Goal: Task Accomplishment & Management: Manage account settings

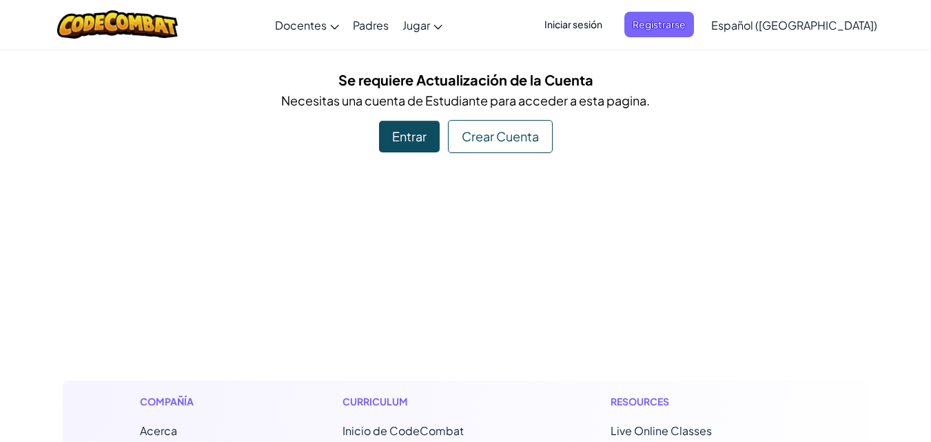
click at [603, 24] on span "Iniciar sesión" at bounding box center [573, 25] width 74 height 26
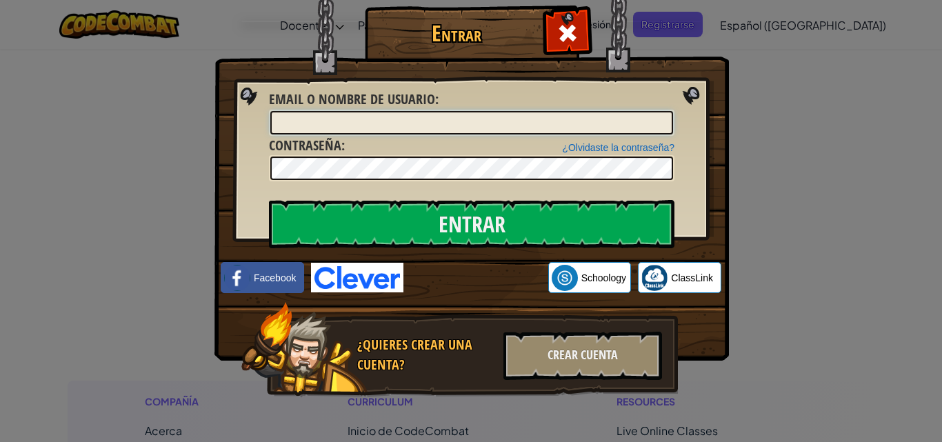
click at [326, 120] on input "Email o Nombre de usuario :" at bounding box center [471, 122] width 403 height 23
click at [298, 125] on input "[PERSON_NAME]" at bounding box center [471, 122] width 403 height 23
click at [321, 124] on input "[PERSON_NAME]" at bounding box center [471, 122] width 403 height 23
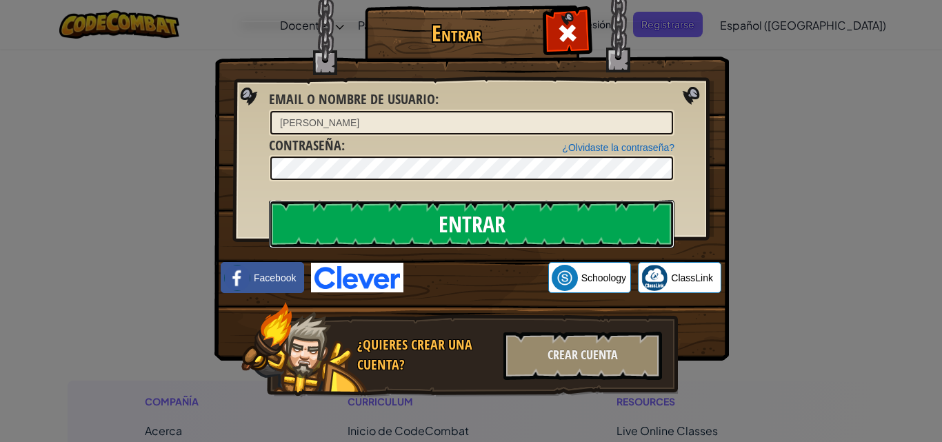
click at [457, 219] on input "Entrar" at bounding box center [471, 224] width 405 height 48
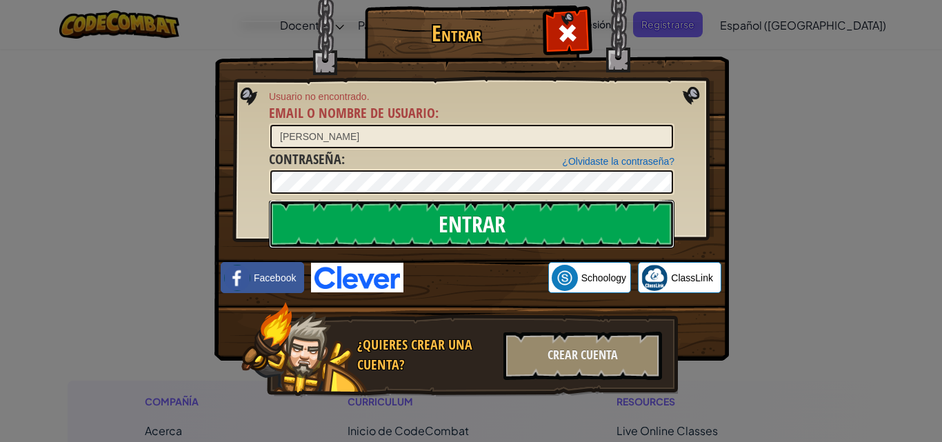
click at [494, 225] on input "Entrar" at bounding box center [471, 224] width 405 height 48
click at [496, 220] on input "Entrar" at bounding box center [471, 224] width 405 height 48
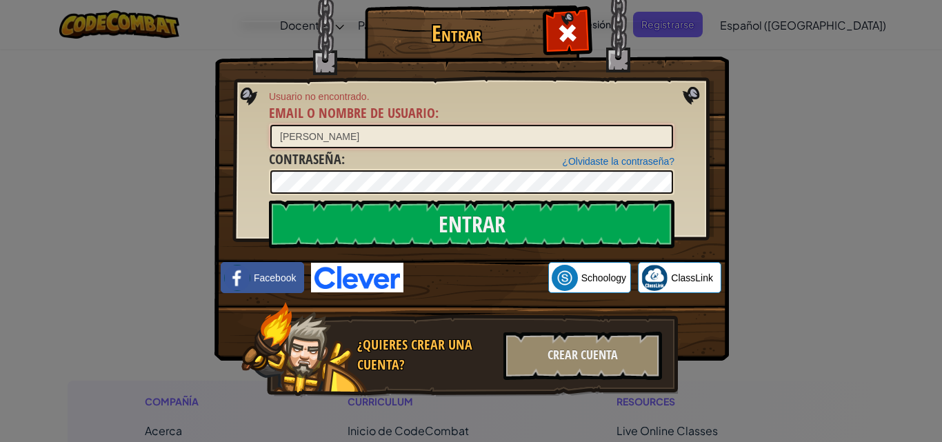
click at [338, 140] on input "[PERSON_NAME]" at bounding box center [471, 136] width 403 height 23
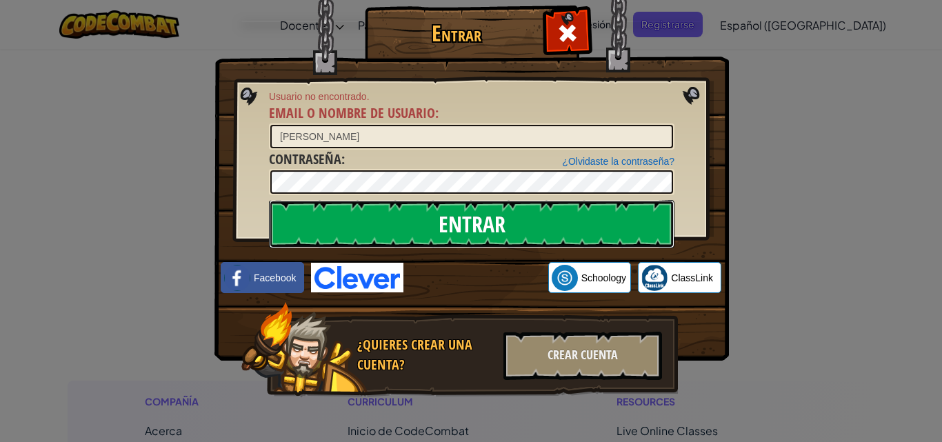
click at [467, 235] on input "Entrar" at bounding box center [471, 224] width 405 height 48
click at [467, 232] on input "Entrar" at bounding box center [471, 224] width 405 height 48
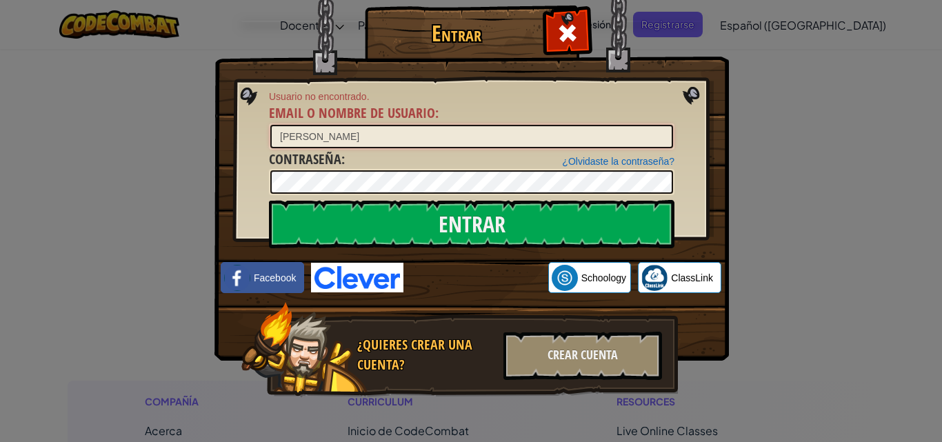
click at [274, 138] on input "[PERSON_NAME]" at bounding box center [471, 136] width 403 height 23
type input "[PERSON_NAME]"
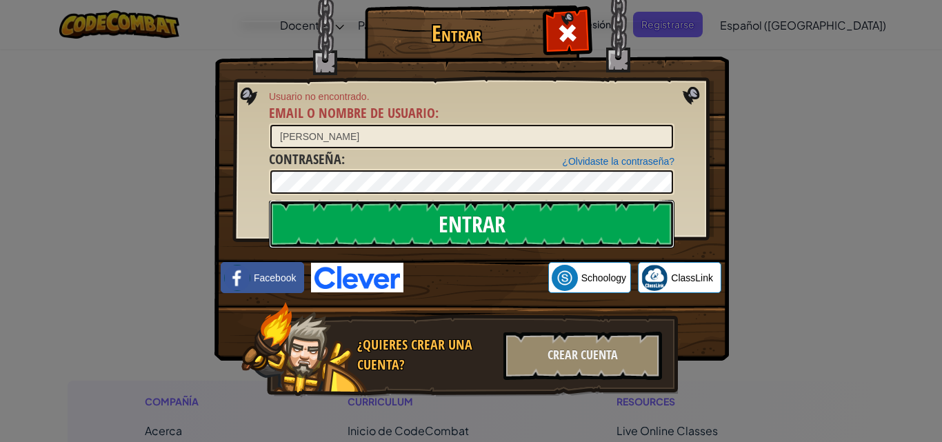
click at [454, 219] on input "Entrar" at bounding box center [471, 224] width 405 height 48
click at [452, 223] on input "Entrar" at bounding box center [471, 224] width 405 height 48
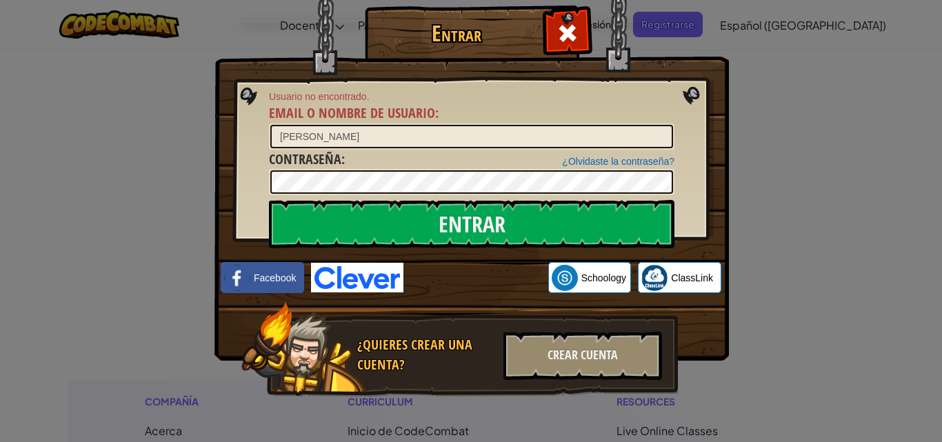
click at [800, 116] on div "Entrar Usuario no encontrado. Email o Nombre de usuario : [PERSON_NAME] J ¿Olvi…" at bounding box center [471, 221] width 942 height 442
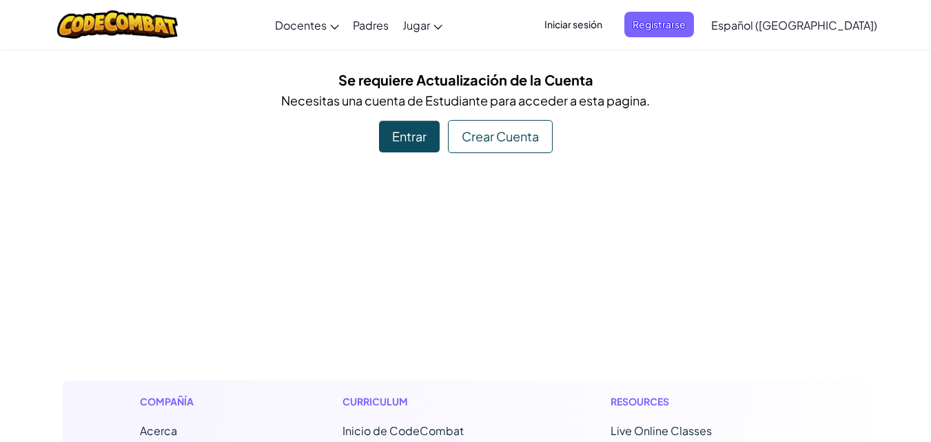
click at [611, 21] on span "Iniciar sesión" at bounding box center [573, 25] width 74 height 26
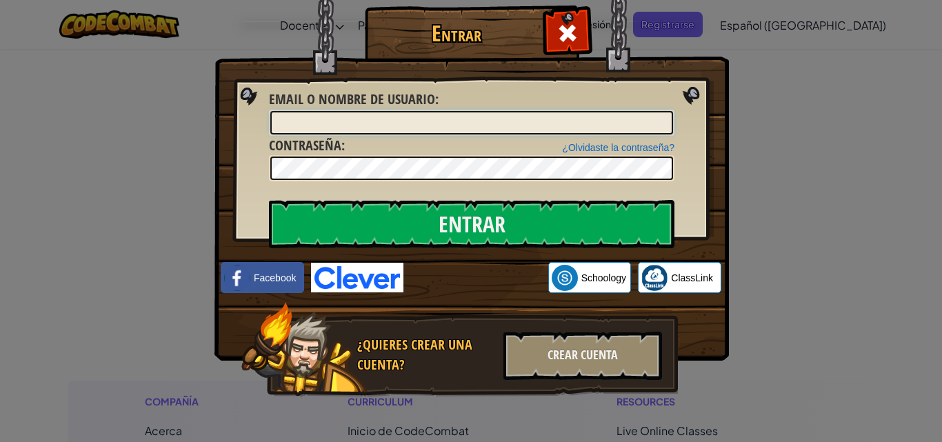
click at [327, 125] on input "Email o Nombre de usuario :" at bounding box center [471, 122] width 403 height 23
click at [867, 249] on div "Entrar Error desconocido. Email o Nombre de usuario : ¿Olvidaste la contraseña?…" at bounding box center [471, 221] width 942 height 442
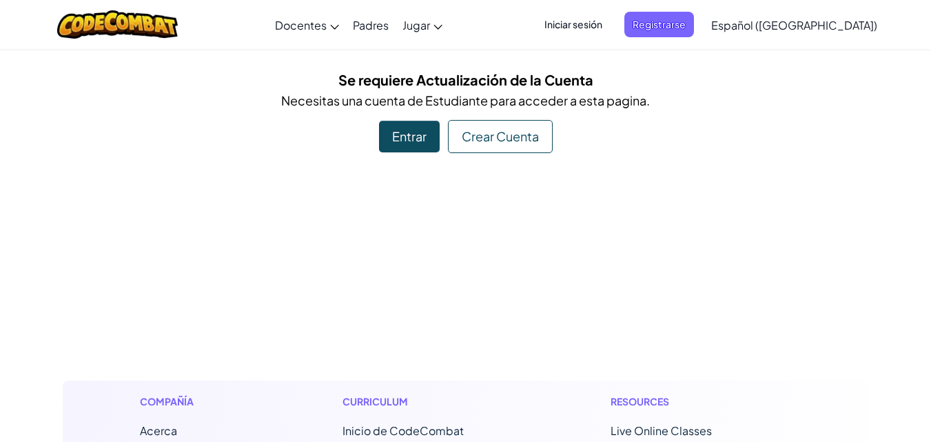
click at [599, 19] on span "Iniciar sesión" at bounding box center [573, 25] width 74 height 26
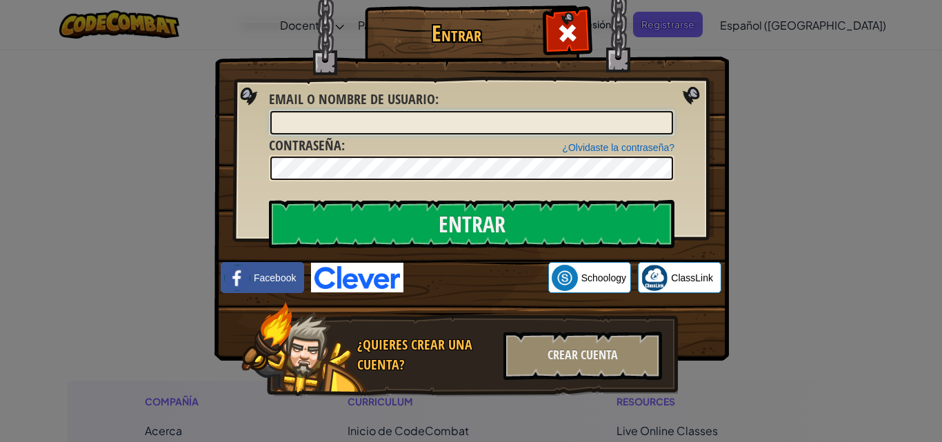
click at [332, 118] on input "Email o Nombre de usuario :" at bounding box center [471, 122] width 403 height 23
type input "[PERSON_NAME] J"
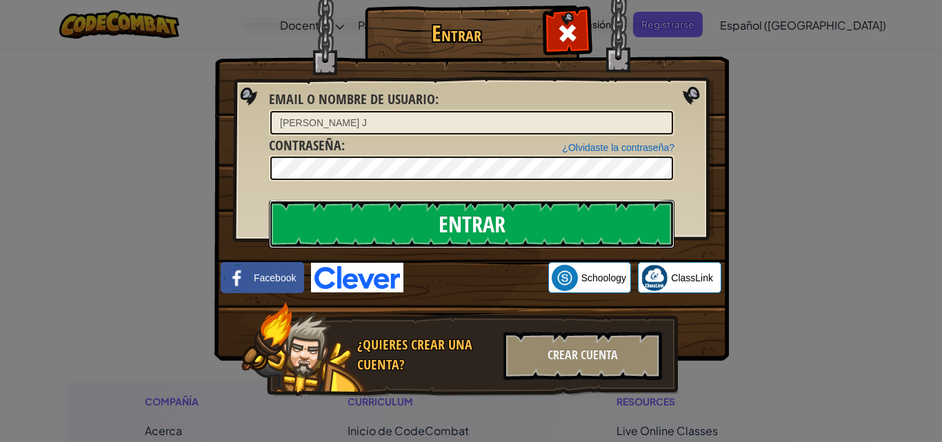
click at [482, 234] on input "Entrar" at bounding box center [471, 224] width 405 height 48
